Goal: Find specific page/section

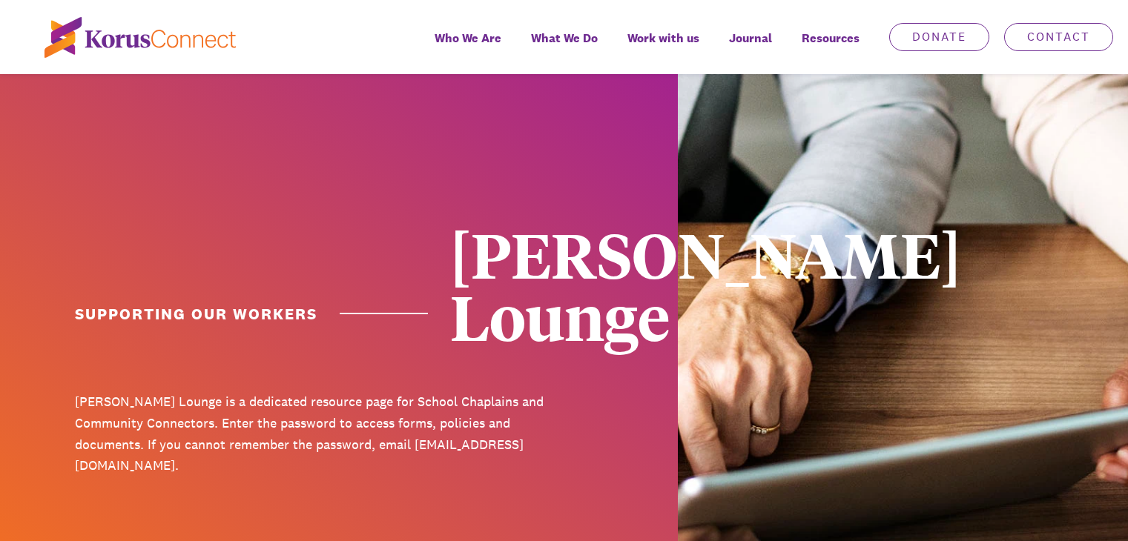
scroll to position [489, 0]
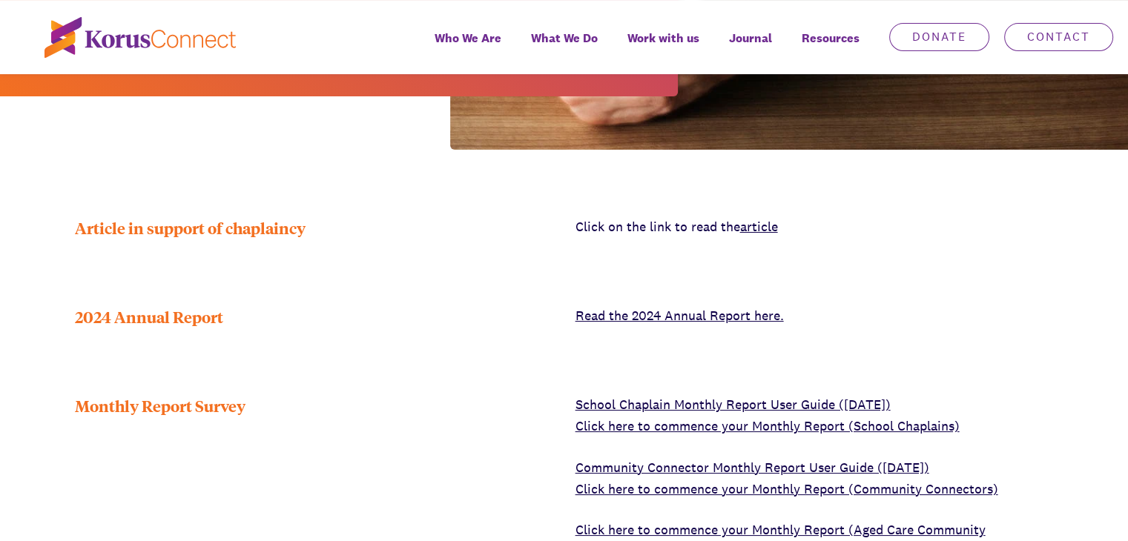
click at [708, 417] on link "Click here to commence your Monthly Report (School Chaplains)" at bounding box center [767, 425] width 384 height 17
